Goal: Obtain resource: Download file/media

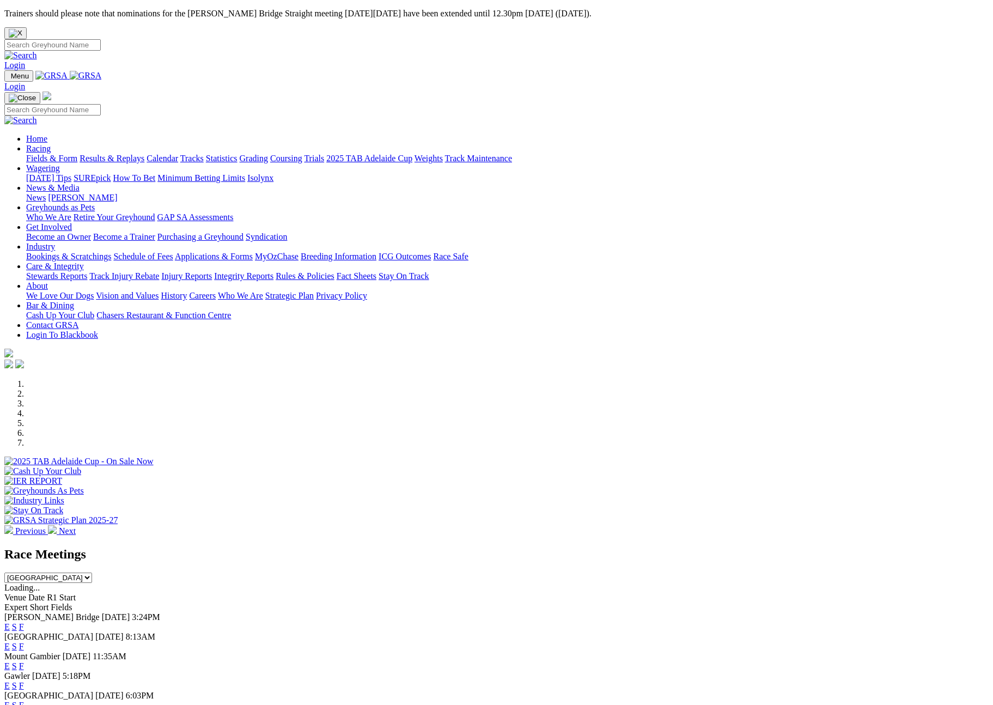
scroll to position [197, 0]
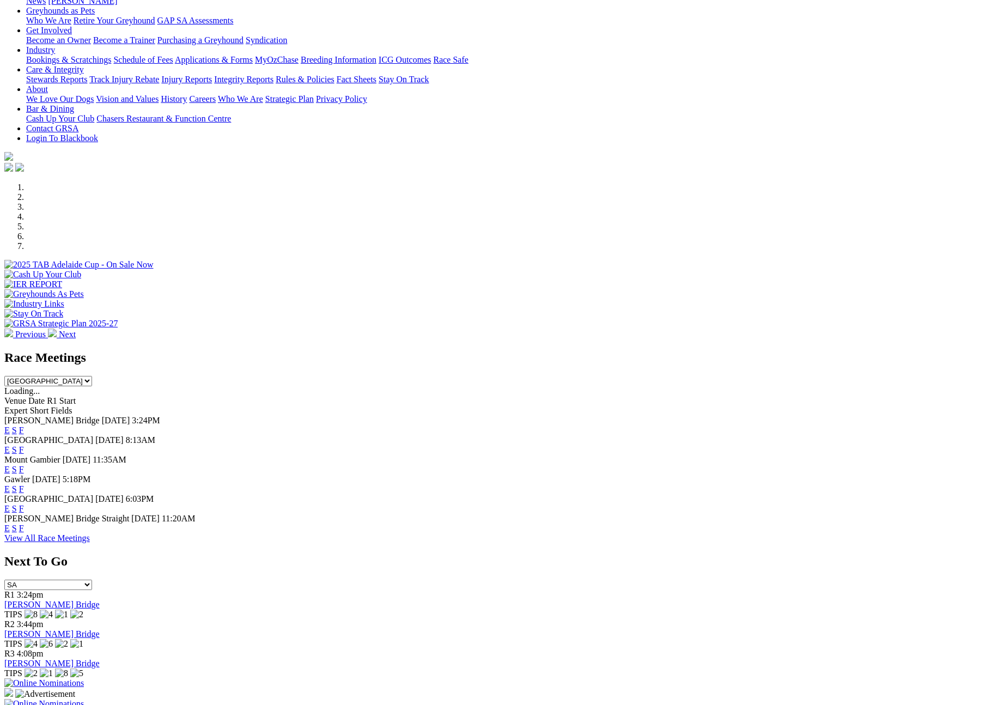
click at [92, 376] on select "[GEOGRAPHIC_DATA] [GEOGRAPHIC_DATA] [GEOGRAPHIC_DATA] [GEOGRAPHIC_DATA] [GEOGRA…" at bounding box center [48, 381] width 88 height 10
select select "QLD"
click at [92, 376] on select "South Australia New South Wales Northern Territory Queensland Tasmania Victoria…" at bounding box center [48, 381] width 88 height 10
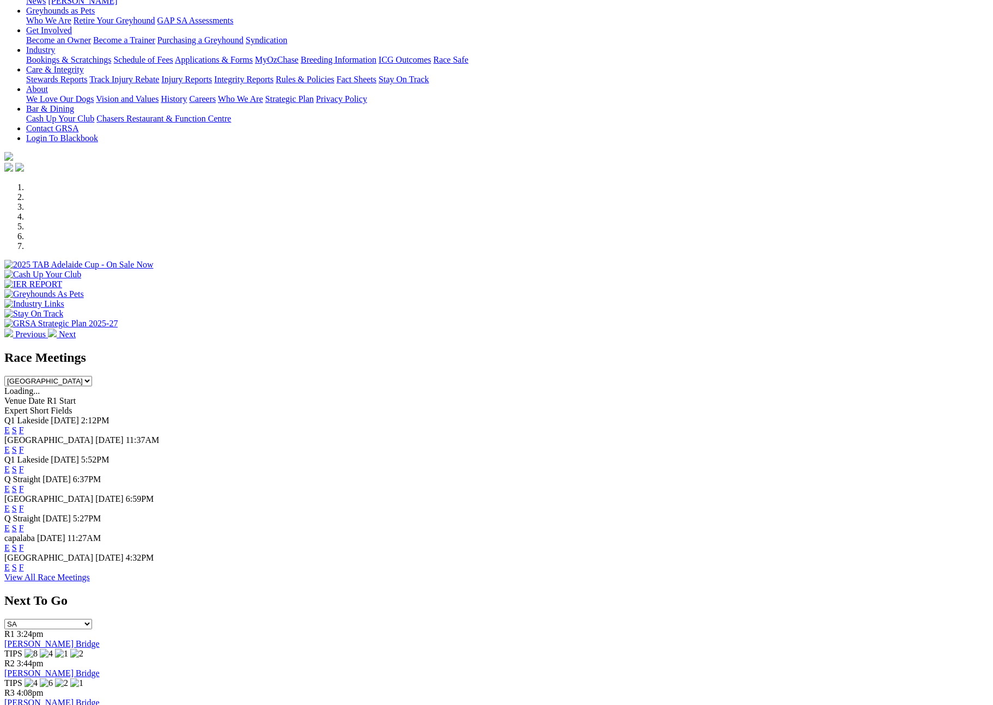
click at [24, 465] on link "F" at bounding box center [21, 469] width 5 height 9
click at [24, 484] on link "F" at bounding box center [21, 488] width 5 height 9
click at [24, 504] on link "F" at bounding box center [21, 508] width 5 height 9
click at [24, 551] on link "F" at bounding box center [21, 547] width 5 height 9
drag, startPoint x: 640, startPoint y: 592, endPoint x: 641, endPoint y: 581, distance: 11.0
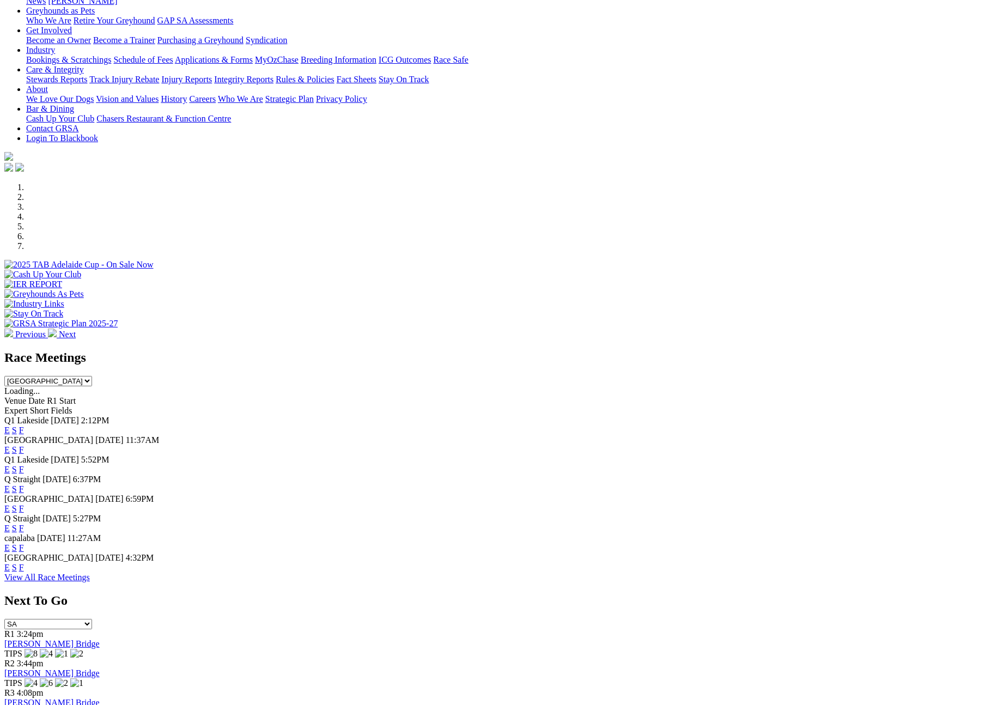
click at [24, 572] on link "F" at bounding box center [21, 567] width 5 height 9
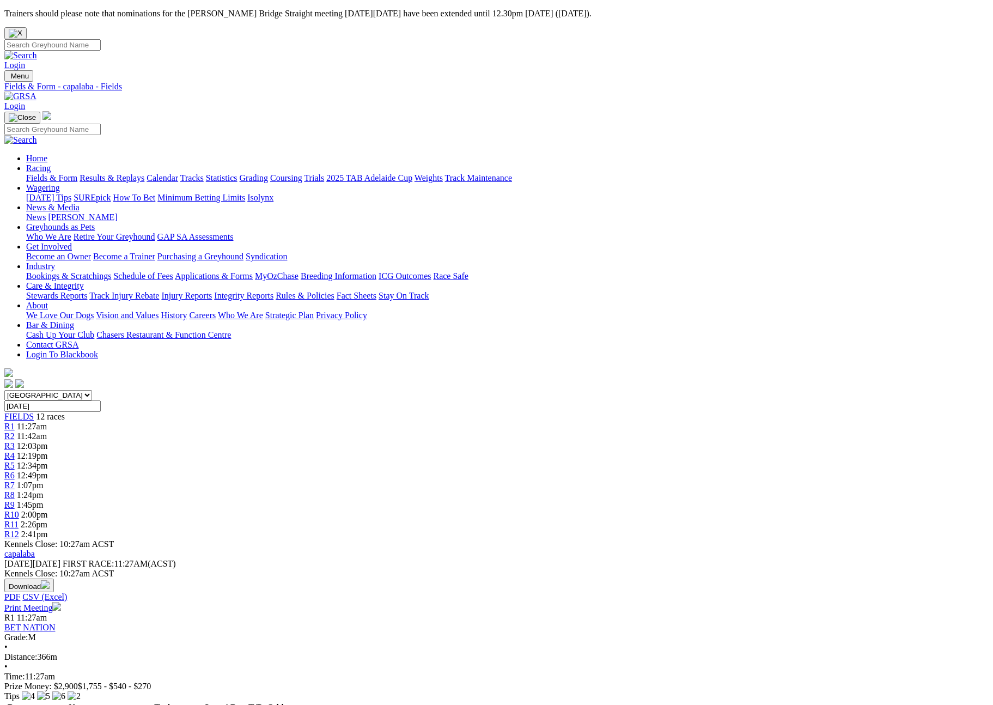
click at [54, 579] on button "Download" at bounding box center [29, 586] width 50 height 14
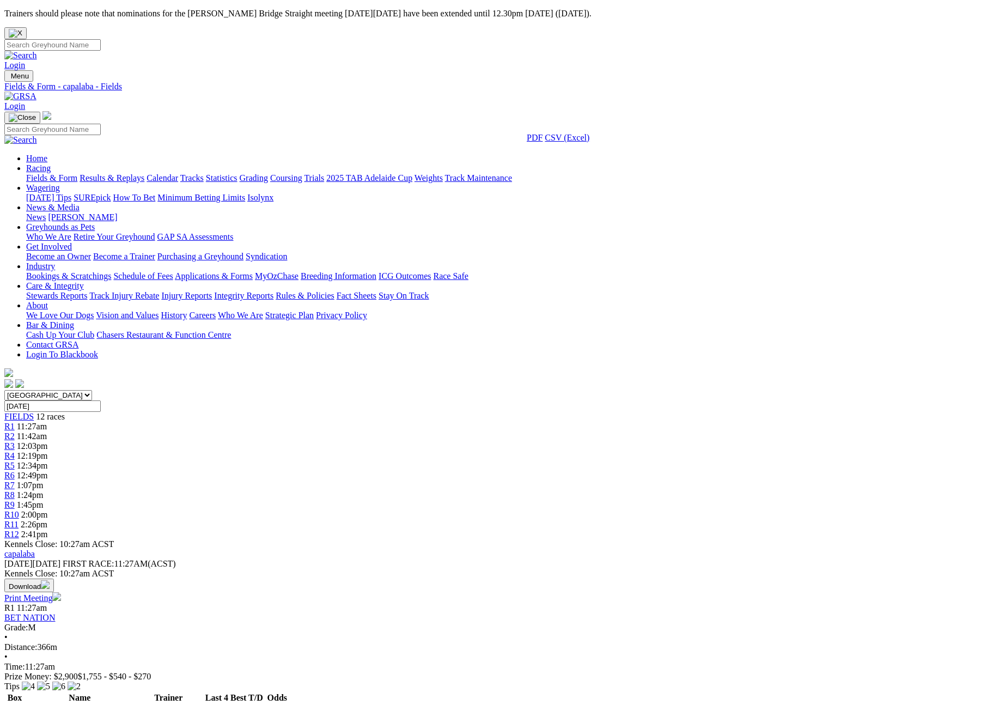
click at [590, 142] on link "CSV (Excel)" at bounding box center [567, 137] width 45 height 9
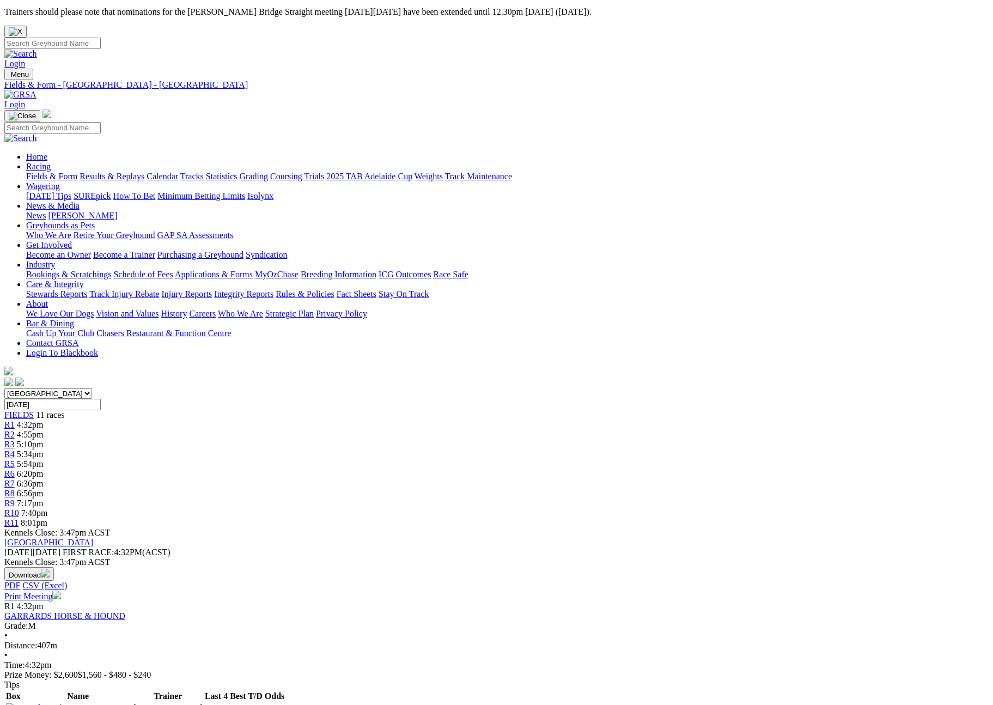
scroll to position [2, 0]
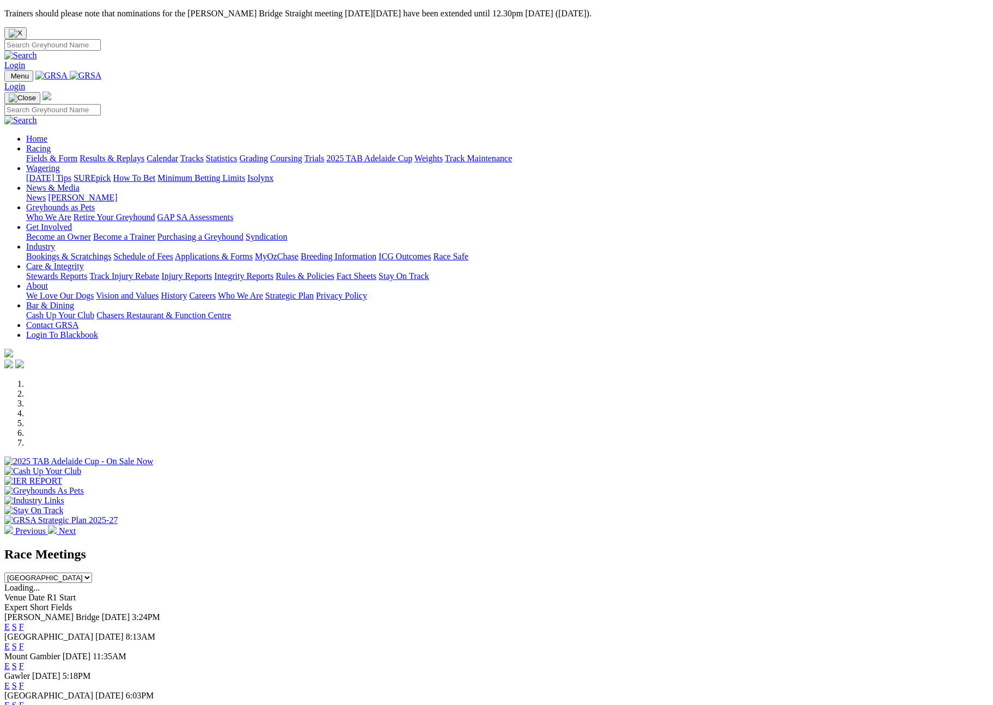
scroll to position [197, 0]
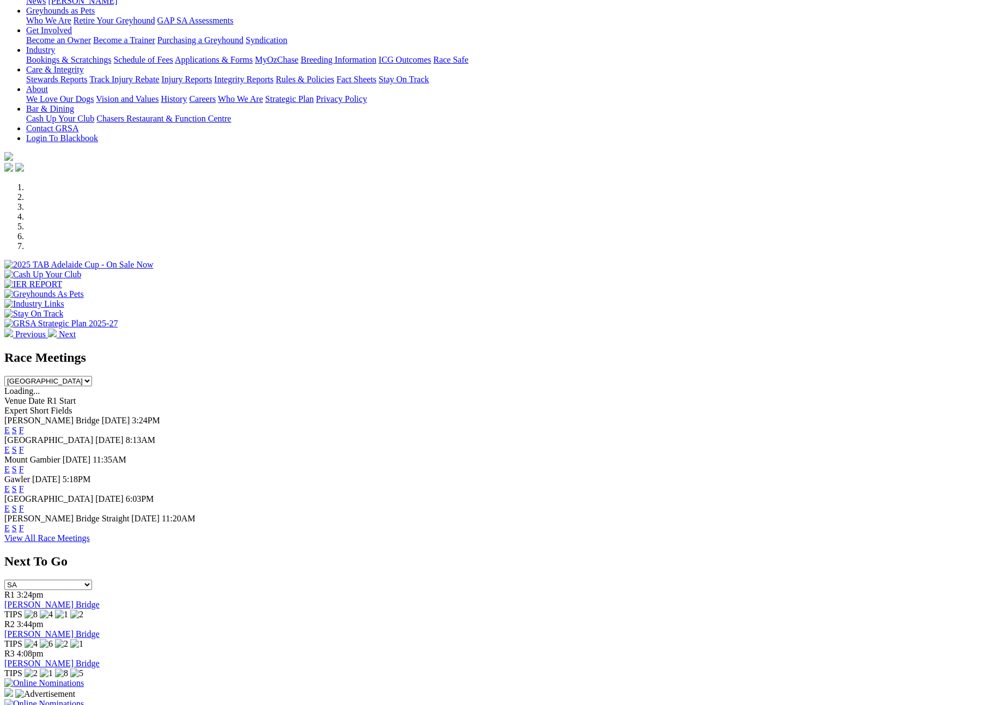
click at [92, 376] on select "South Australia New South Wales Northern Territory Queensland Tasmania Victoria…" at bounding box center [48, 381] width 88 height 10
select select "QLD"
click at [92, 376] on select "South Australia New South Wales Northern Territory Queensland Tasmania Victoria…" at bounding box center [48, 381] width 88 height 10
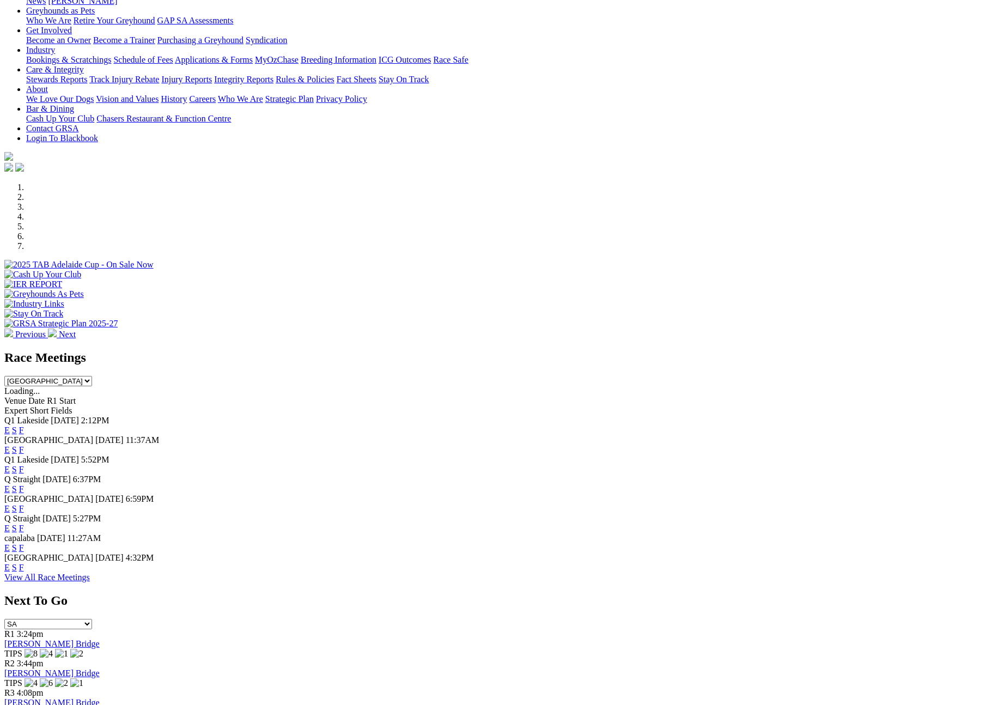
click at [90, 582] on link "View All Race Meetings" at bounding box center [47, 577] width 86 height 9
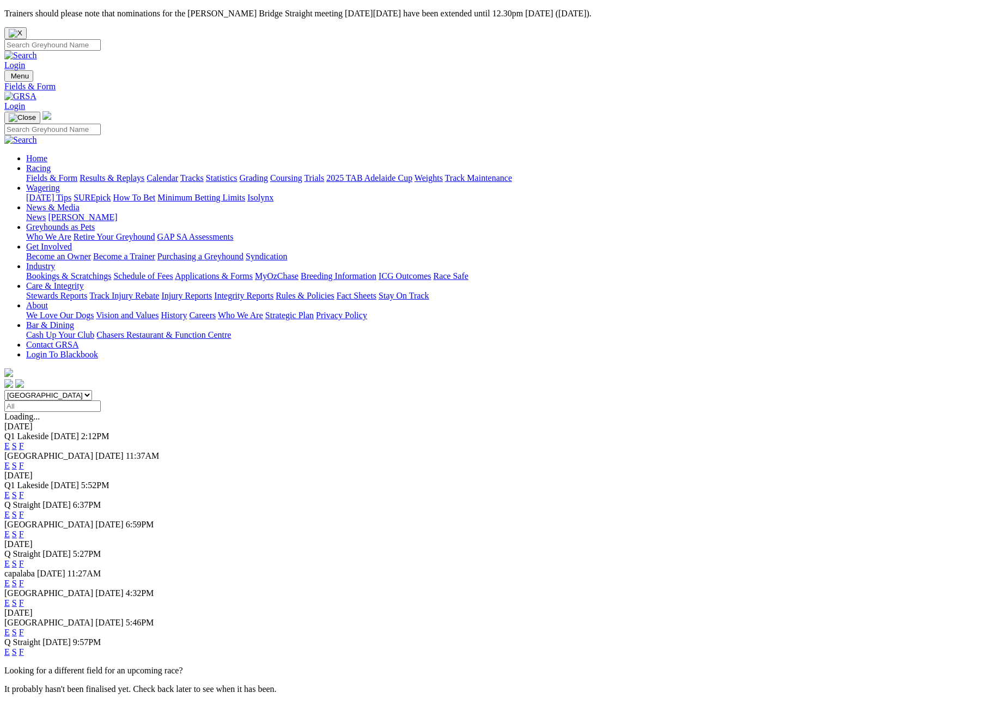
click at [24, 628] on link "F" at bounding box center [21, 632] width 5 height 9
click at [24, 654] on link "F" at bounding box center [21, 651] width 5 height 9
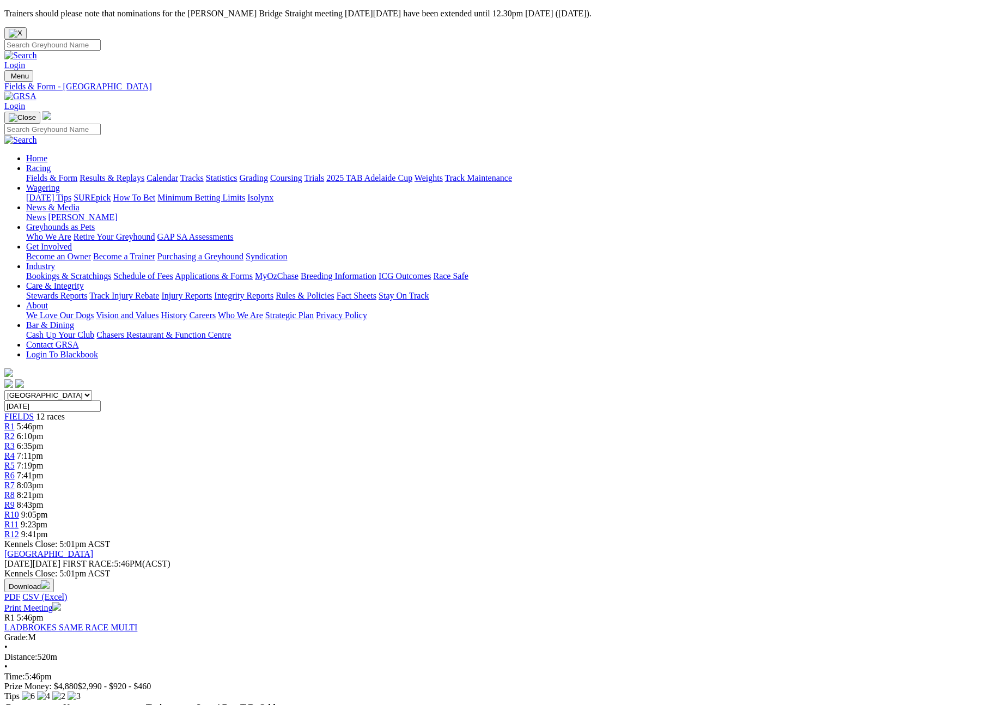
click at [54, 579] on button "Download" at bounding box center [29, 586] width 50 height 14
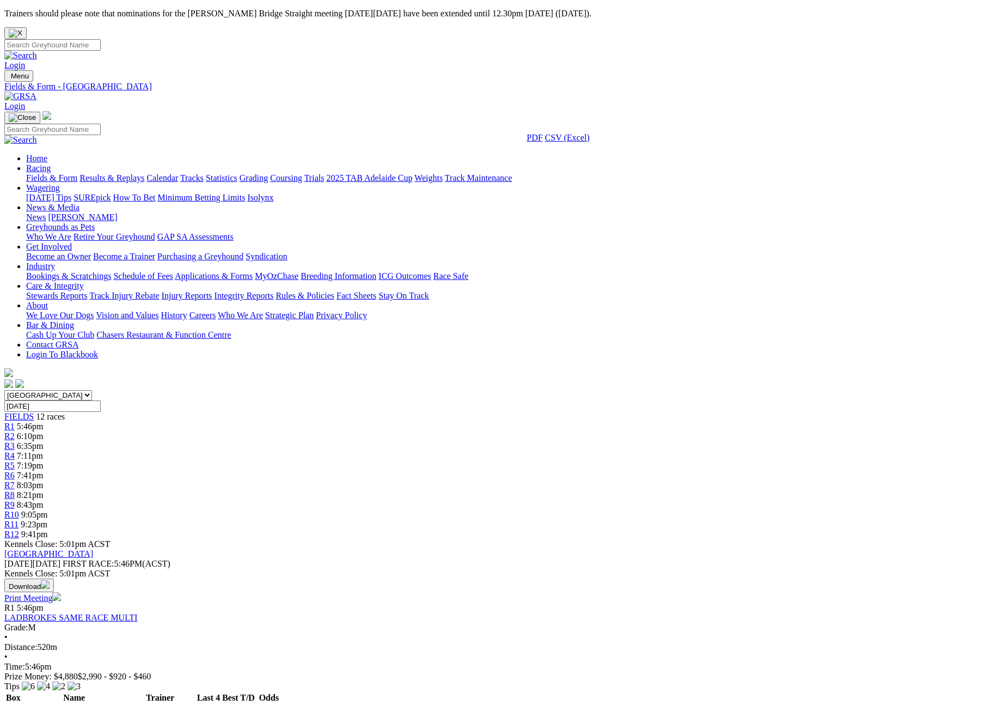
click at [590, 142] on link "CSV (Excel)" at bounding box center [567, 137] width 45 height 9
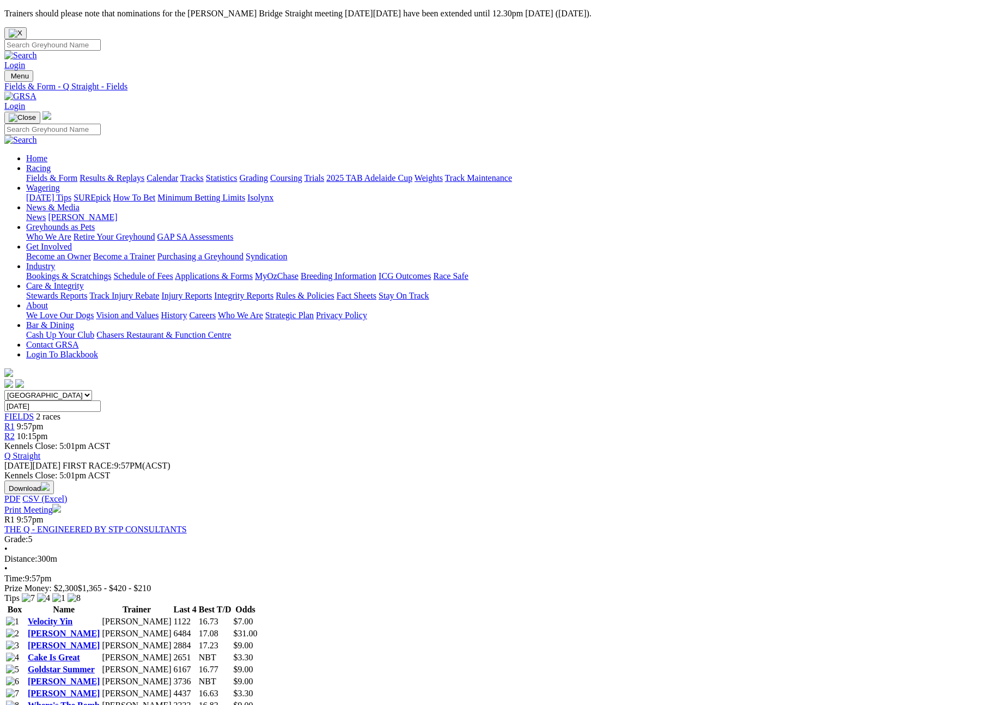
scroll to position [16, 0]
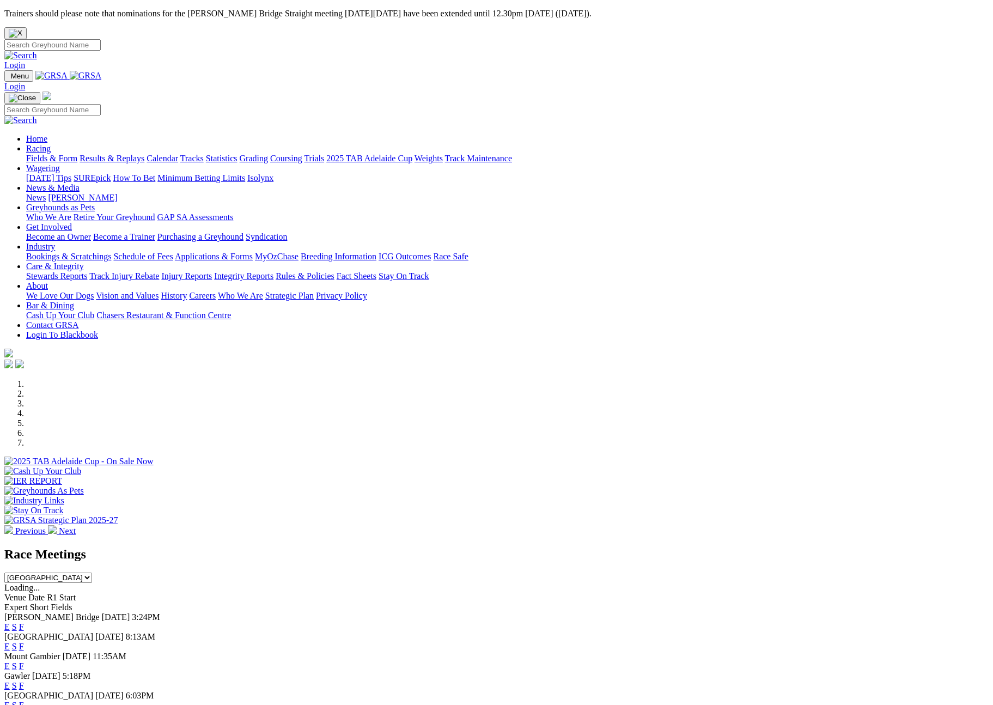
scroll to position [197, 0]
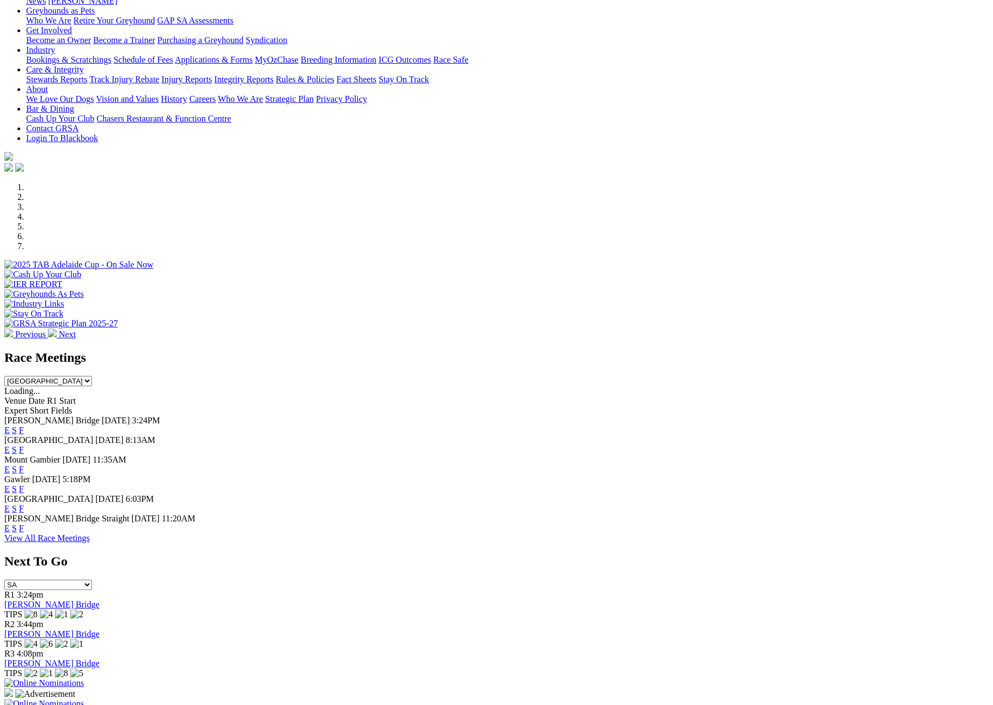
click at [92, 376] on select "[GEOGRAPHIC_DATA] [GEOGRAPHIC_DATA] [GEOGRAPHIC_DATA] [GEOGRAPHIC_DATA] [GEOGRA…" at bounding box center [48, 381] width 88 height 10
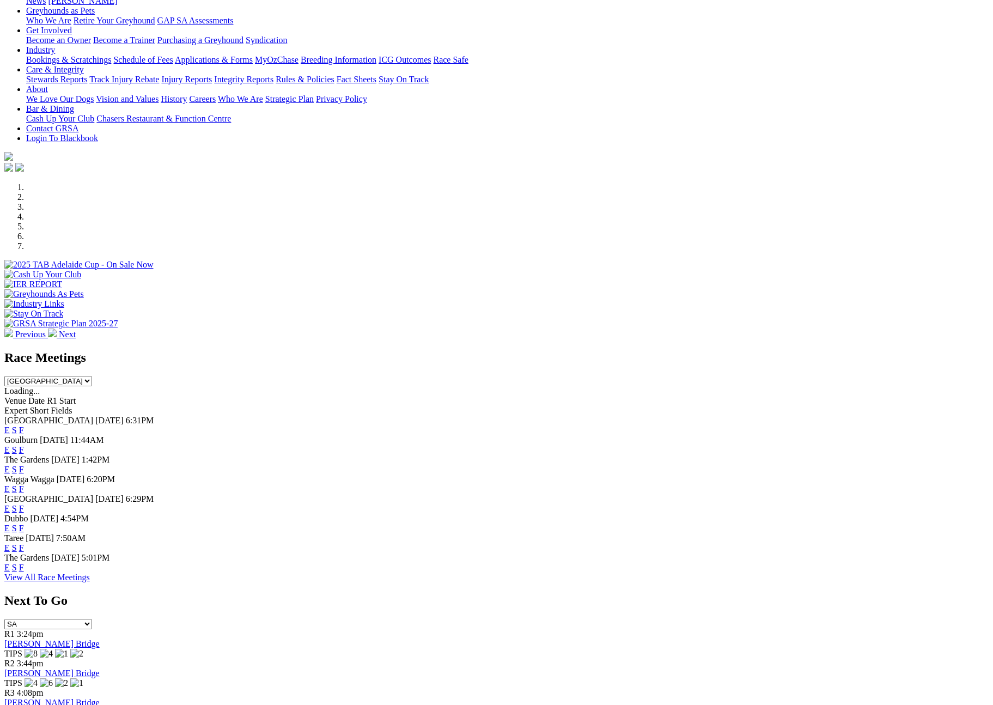
click at [92, 376] on select "[GEOGRAPHIC_DATA] [GEOGRAPHIC_DATA] [GEOGRAPHIC_DATA] [GEOGRAPHIC_DATA] [GEOGRA…" at bounding box center [48, 381] width 88 height 10
select select "SA"
click at [92, 376] on select "[GEOGRAPHIC_DATA] [GEOGRAPHIC_DATA] [GEOGRAPHIC_DATA] [GEOGRAPHIC_DATA] [GEOGRA…" at bounding box center [48, 381] width 88 height 10
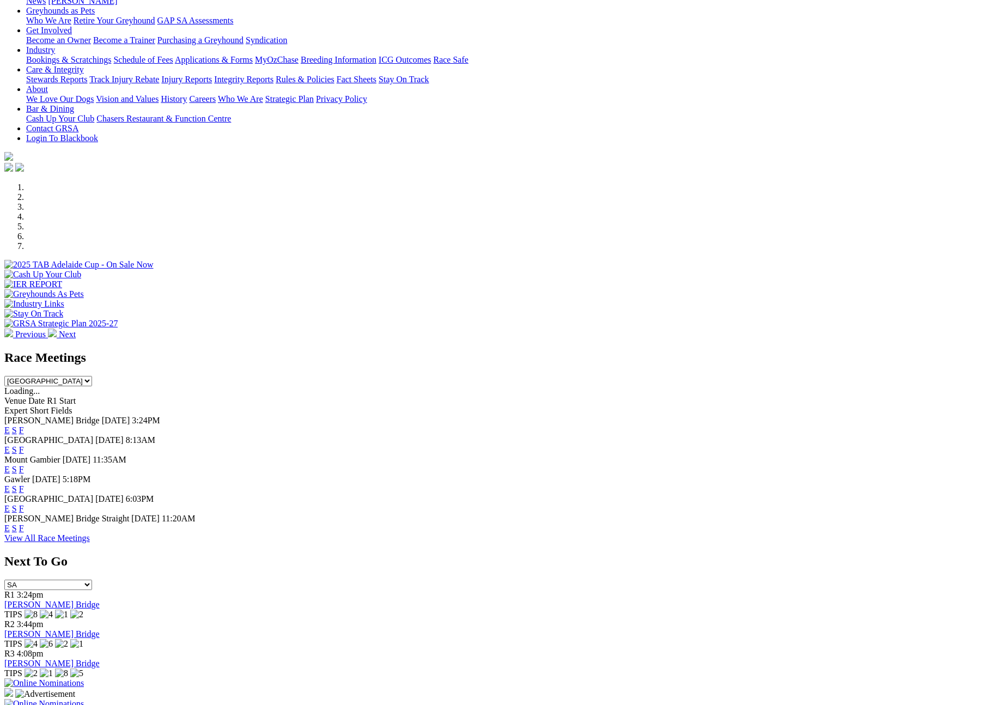
click at [24, 504] on link "F" at bounding box center [21, 508] width 5 height 9
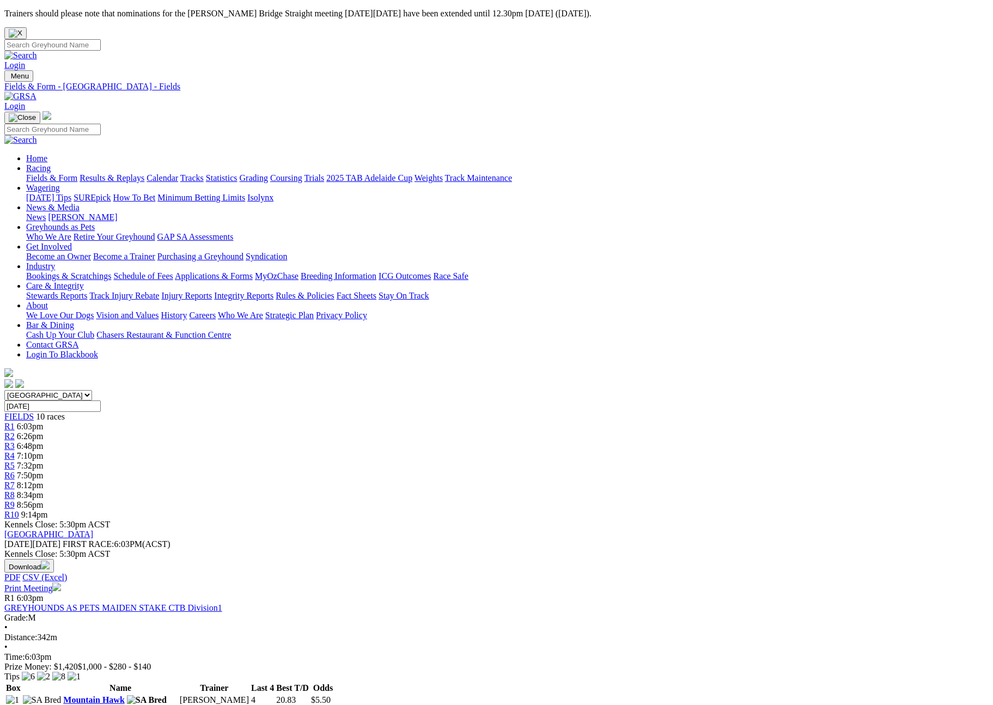
click at [54, 559] on button "Download" at bounding box center [29, 566] width 50 height 14
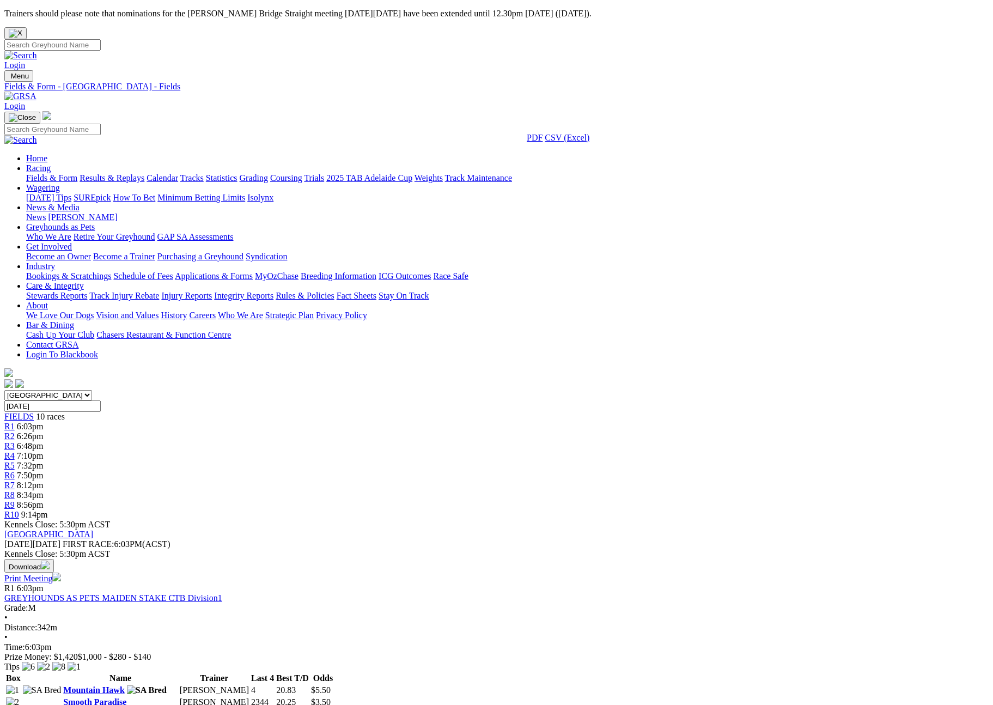
click at [590, 142] on link "CSV (Excel)" at bounding box center [567, 137] width 45 height 9
